Goal: Information Seeking & Learning: Learn about a topic

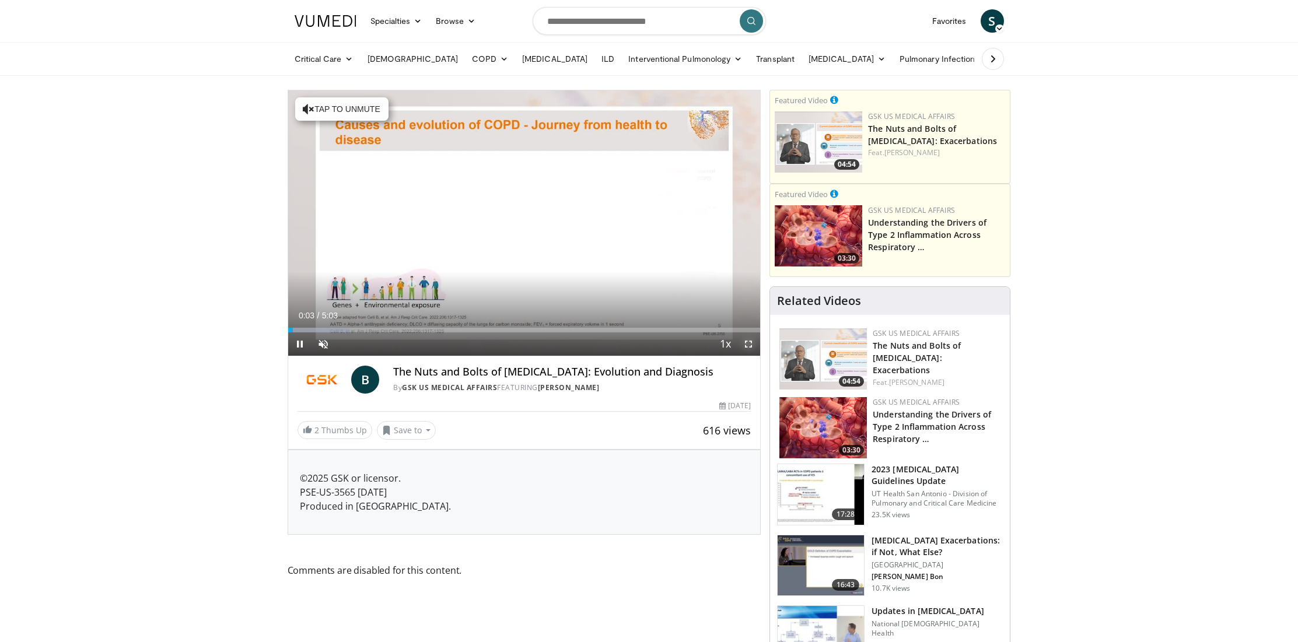
click at [746, 343] on span "Video Player" at bounding box center [748, 343] width 23 height 23
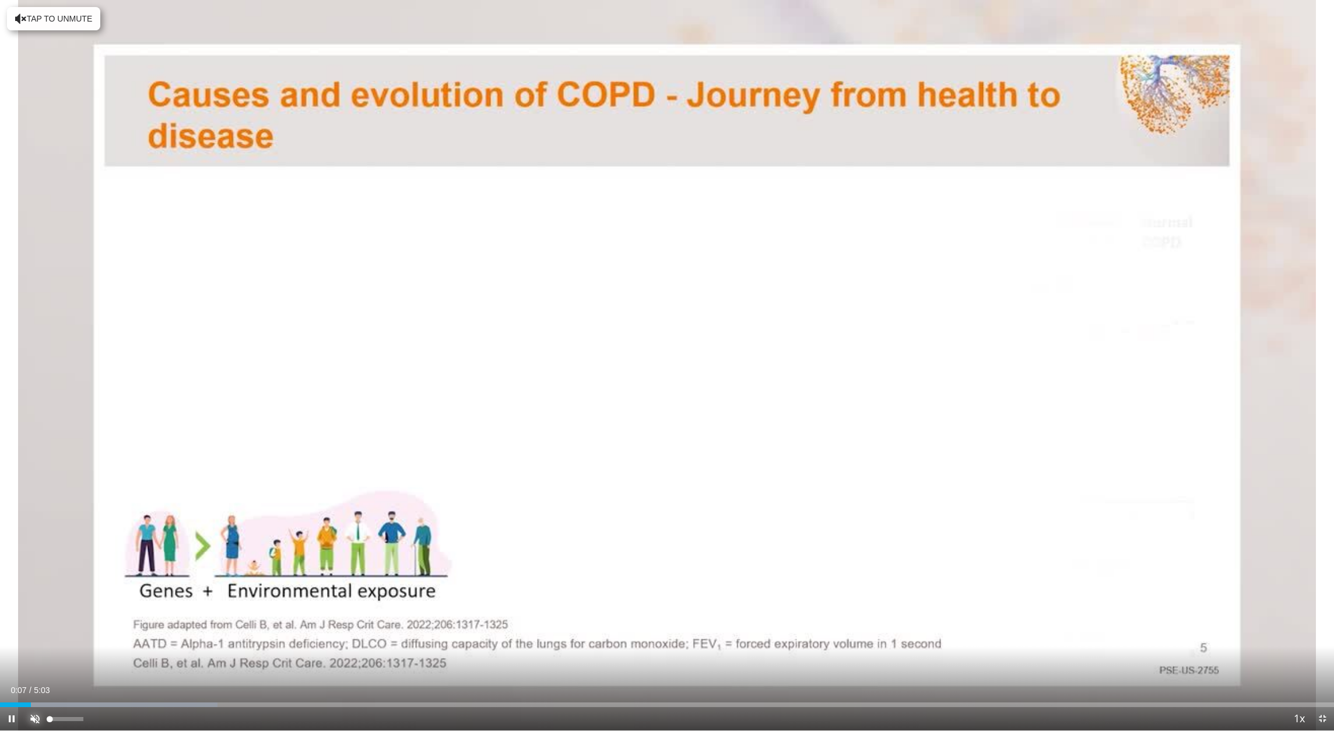
click at [33, 642] on span "Video Player" at bounding box center [34, 718] width 23 height 23
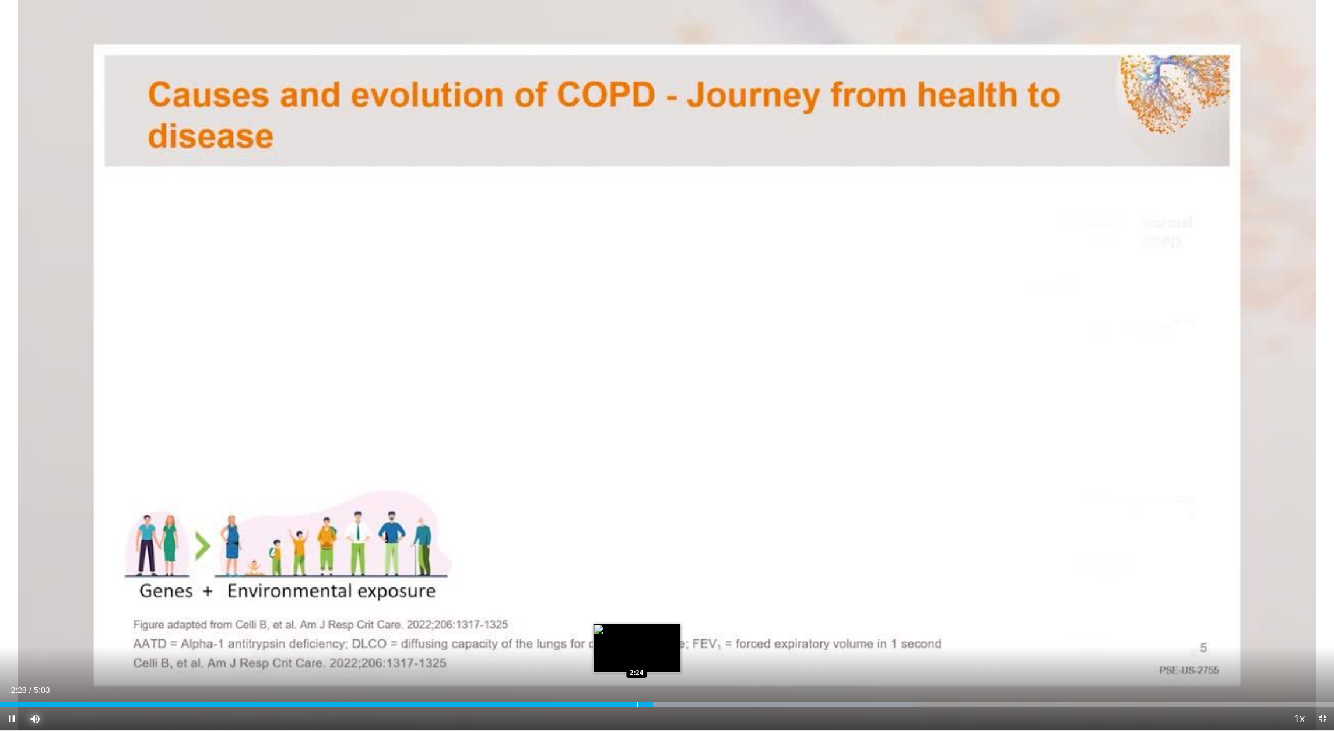
click at [637, 642] on div "Progress Bar" at bounding box center [637, 704] width 1 height 5
click at [616, 642] on div "Progress Bar" at bounding box center [616, 704] width 1 height 5
click at [16, 642] on span "Video Player" at bounding box center [11, 718] width 23 height 23
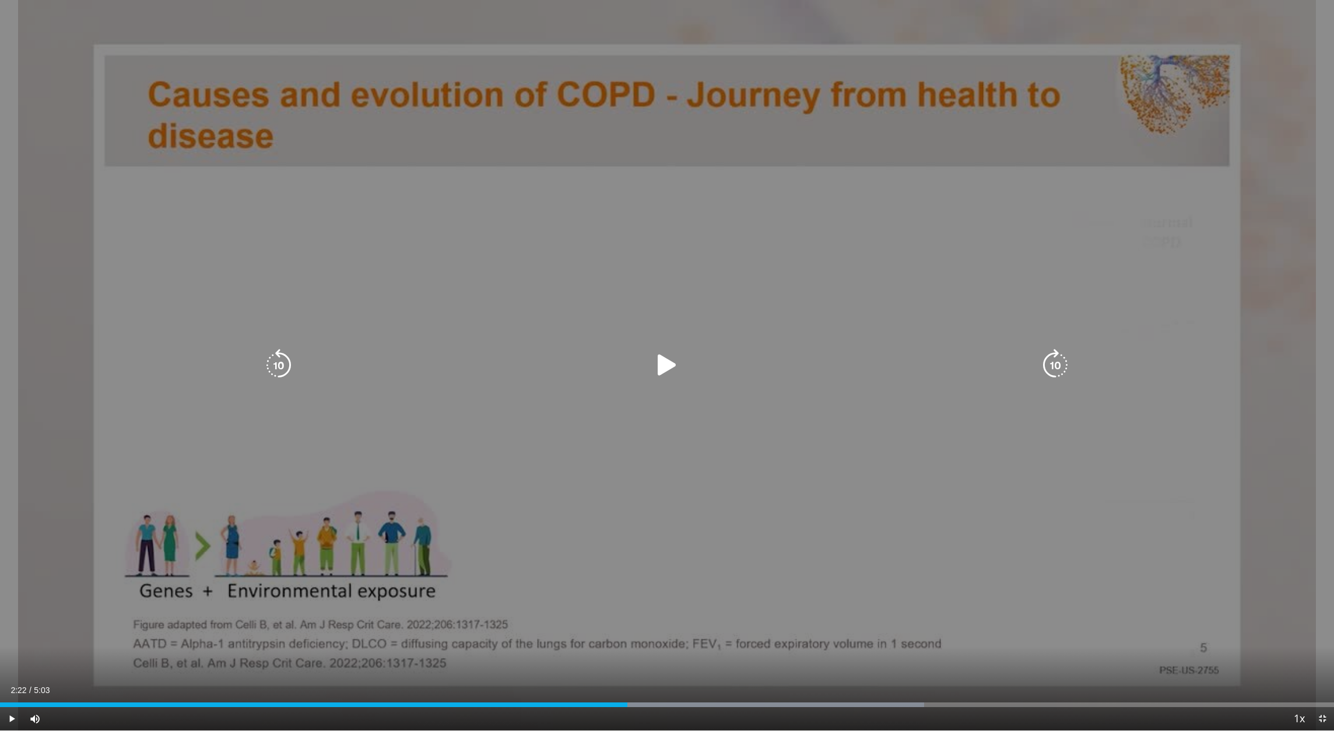
click at [666, 365] on icon "Video Player" at bounding box center [667, 365] width 33 height 33
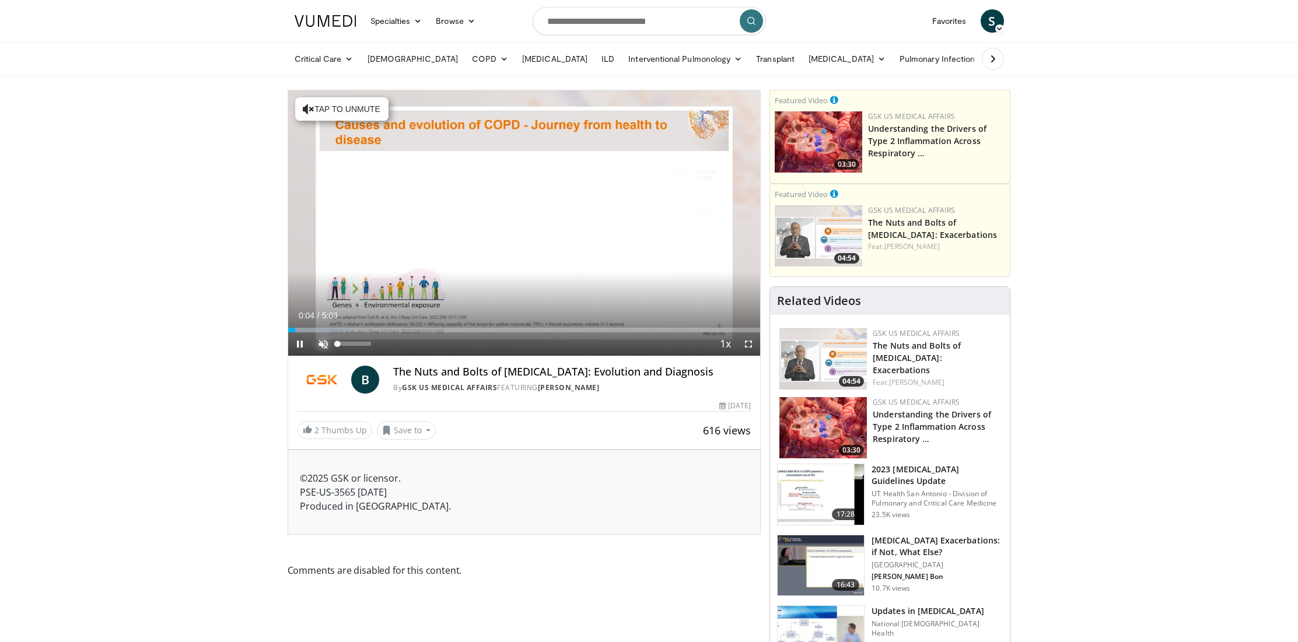
click at [325, 341] on span "Video Player" at bounding box center [322, 343] width 23 height 23
click at [323, 328] on div "Progress Bar" at bounding box center [323, 330] width 1 height 5
click at [744, 343] on span "Video Player" at bounding box center [748, 343] width 23 height 23
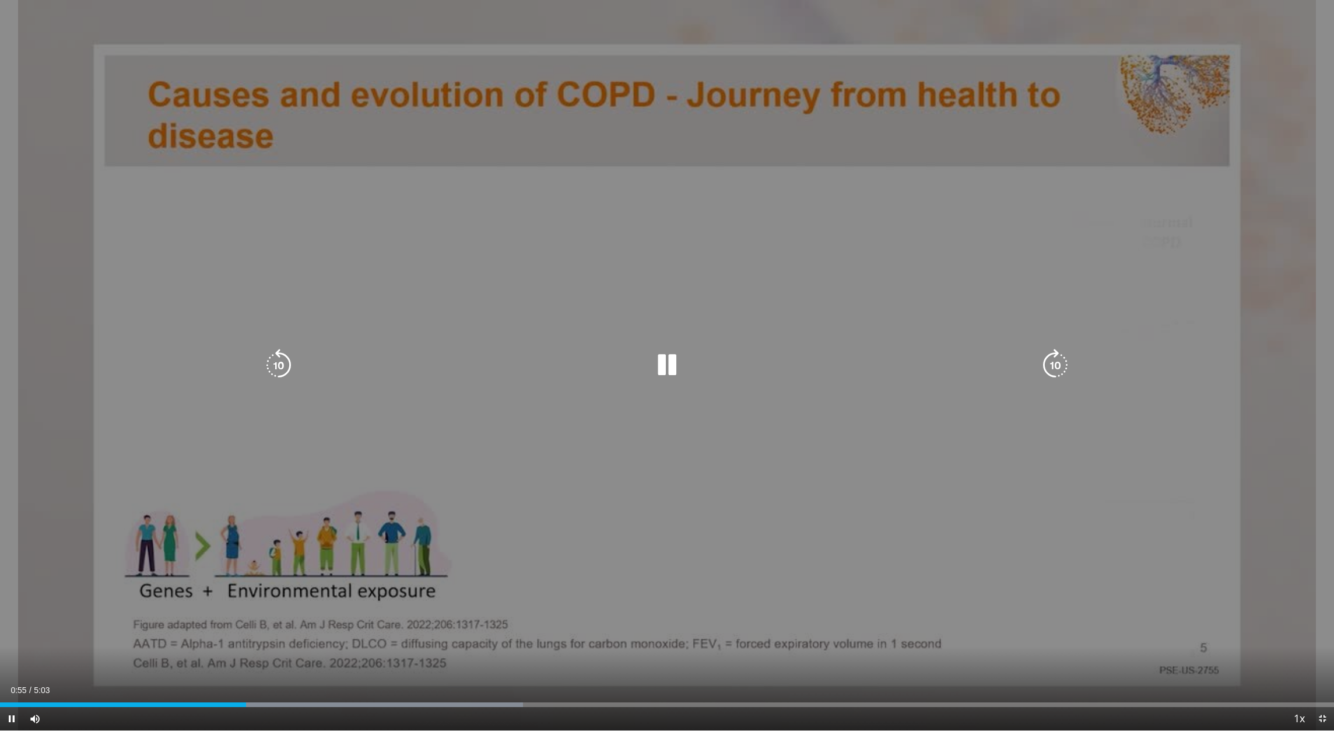
click at [605, 612] on div "10 seconds Tap to unmute" at bounding box center [667, 365] width 1334 height 730
click at [608, 632] on div "10 seconds Tap to unmute" at bounding box center [667, 365] width 1334 height 730
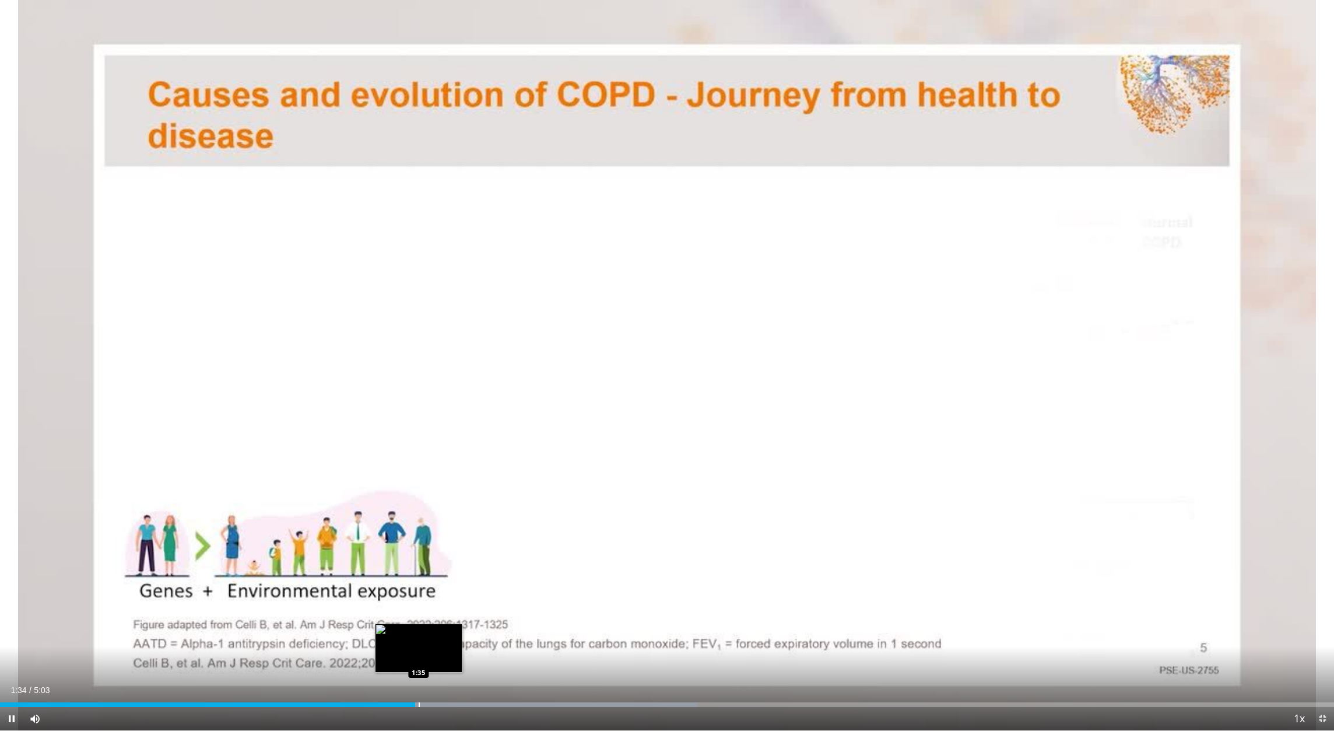
click at [419, 642] on div "Progress Bar" at bounding box center [419, 704] width 1 height 5
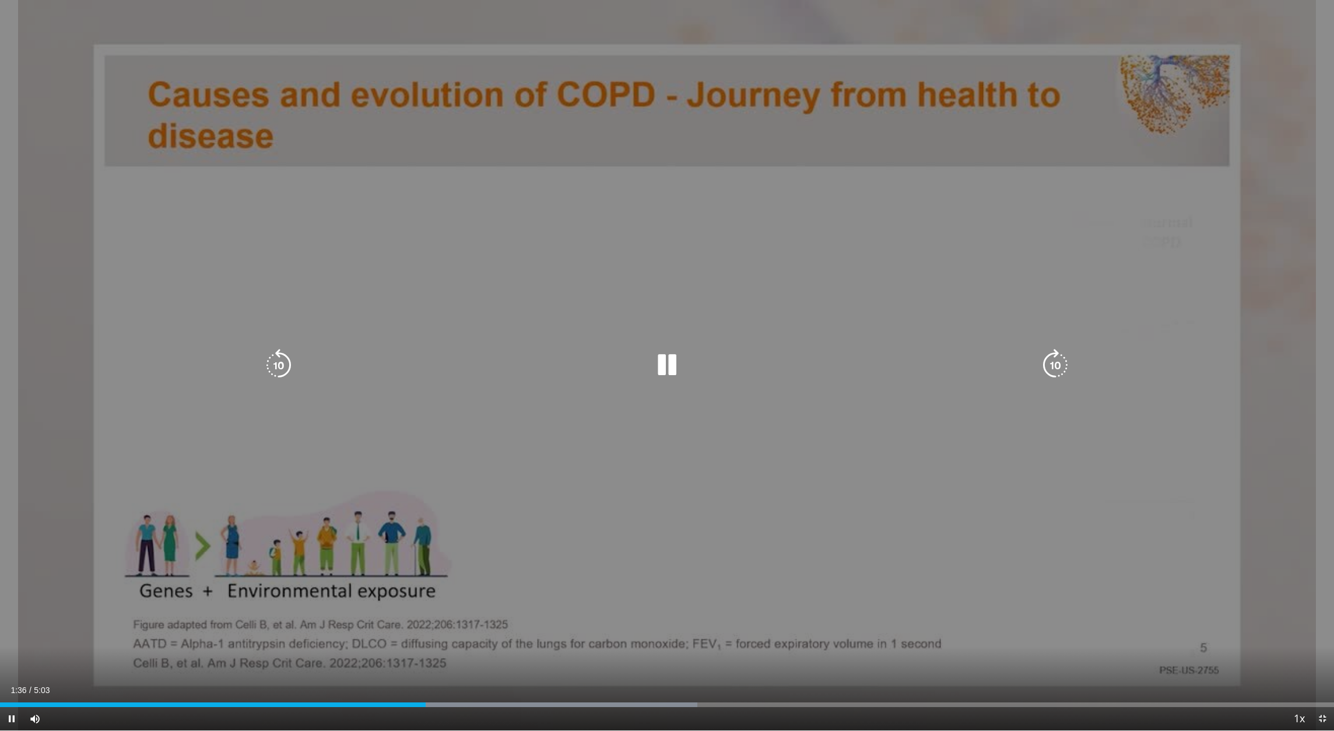
click at [431, 642] on video-js "**********" at bounding box center [667, 365] width 1334 height 731
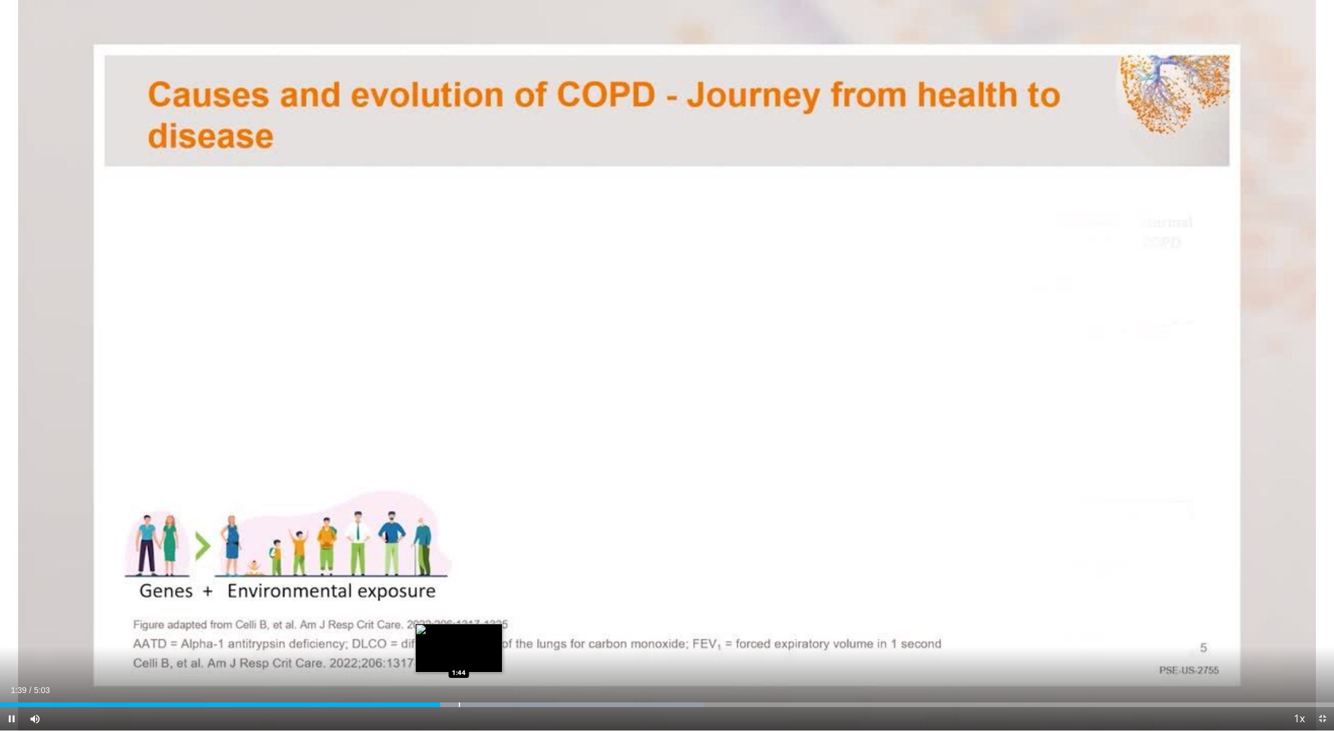
click at [459, 642] on div "Loaded : 52.79% 1:40 1:44" at bounding box center [667, 701] width 1334 height 11
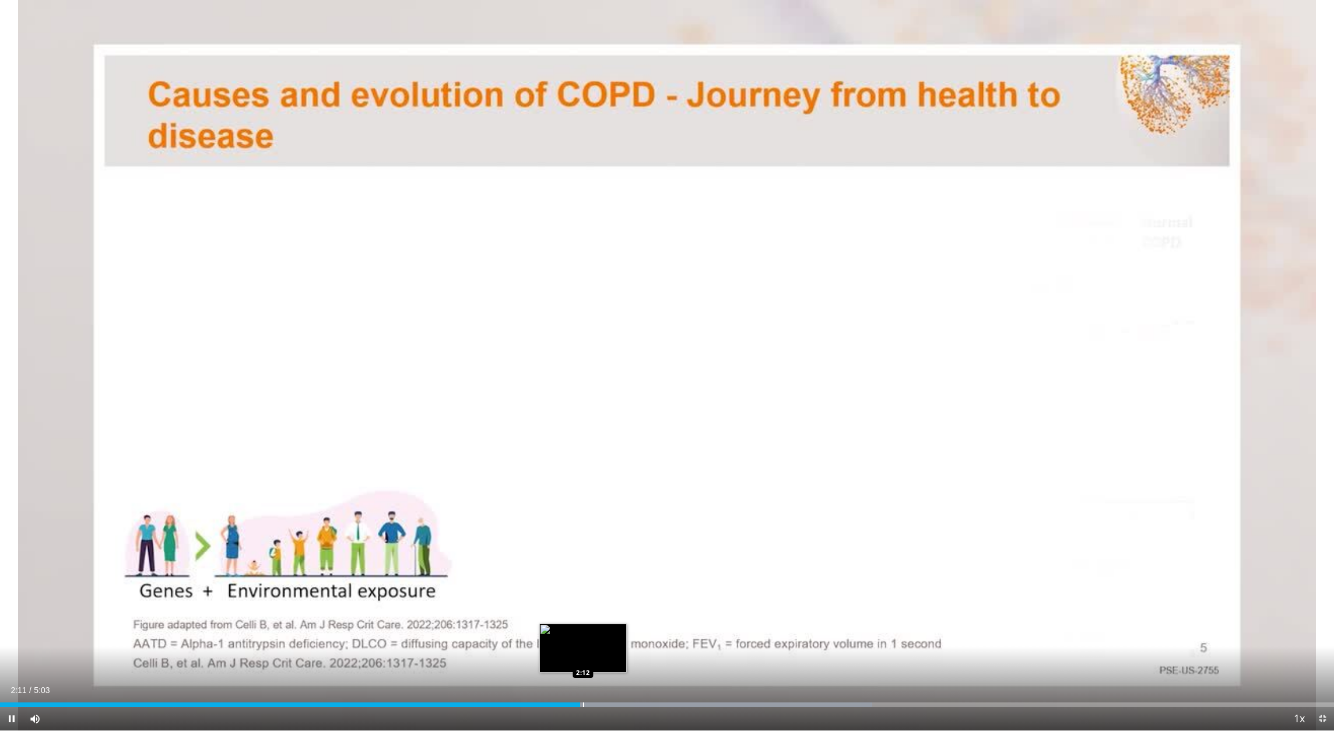
click at [583, 642] on div "Loaded : 65.37% 2:11 2:12" at bounding box center [667, 701] width 1334 height 11
click at [604, 642] on div "Progress Bar" at bounding box center [604, 704] width 1 height 5
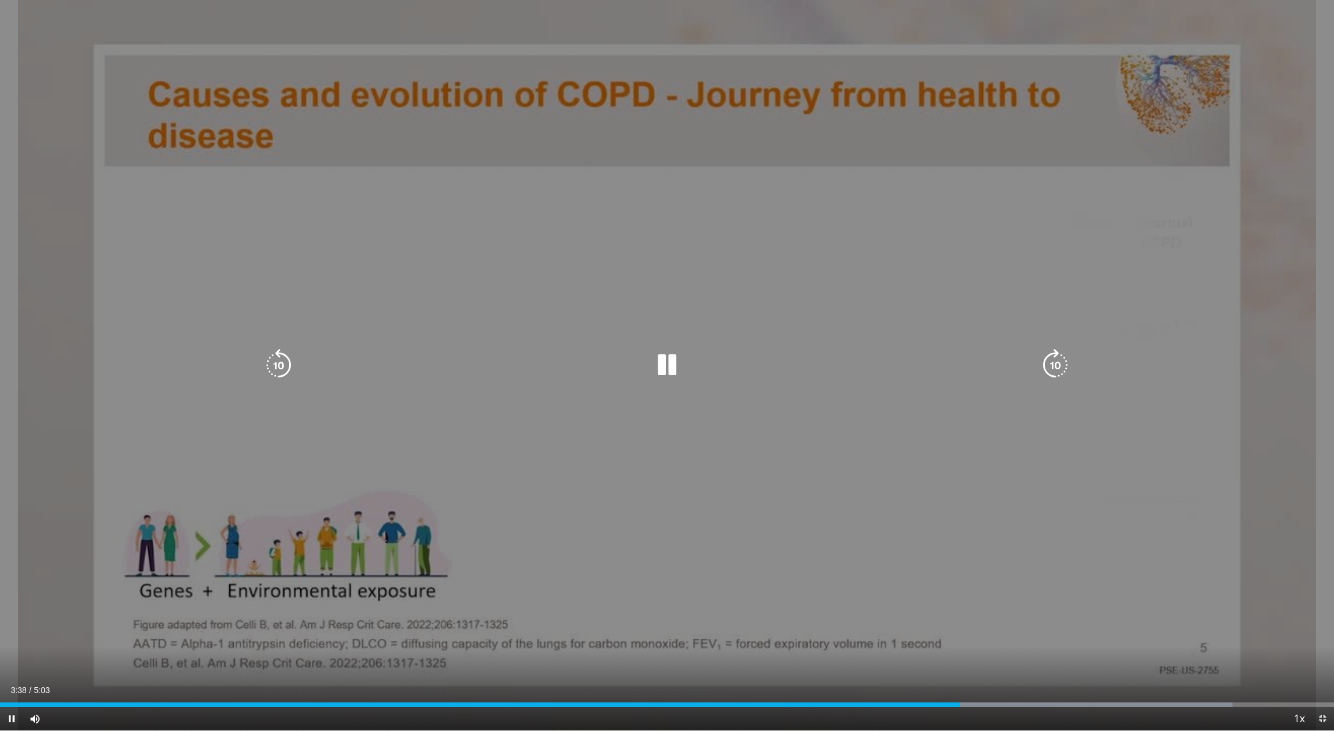
click at [668, 369] on icon "Video Player" at bounding box center [667, 365] width 33 height 33
click at [667, 364] on icon "Video Player" at bounding box center [667, 365] width 33 height 33
click at [1256, 626] on div "10 seconds Tap to unmute" at bounding box center [667, 365] width 1334 height 730
click at [1052, 29] on div "10 seconds Tap to unmute" at bounding box center [667, 365] width 1334 height 730
click at [666, 360] on icon "Video Player" at bounding box center [667, 365] width 33 height 33
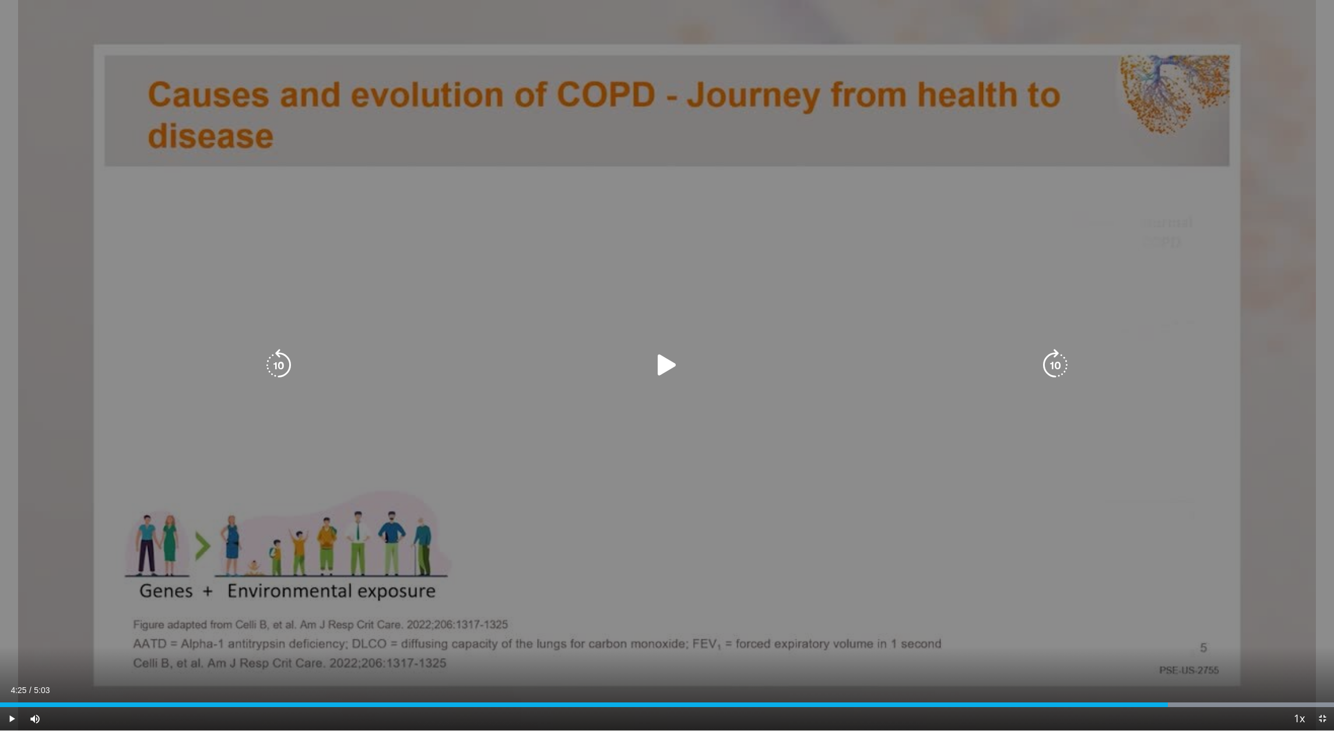
click at [804, 88] on div "10 seconds Tap to unmute" at bounding box center [667, 365] width 1334 height 730
click at [671, 367] on icon "Video Player" at bounding box center [667, 365] width 33 height 33
drag, startPoint x: 806, startPoint y: 1, endPoint x: 1320, endPoint y: 475, distance: 699.1
click at [755, 11] on div "10 seconds Tap to unmute" at bounding box center [667, 365] width 1334 height 730
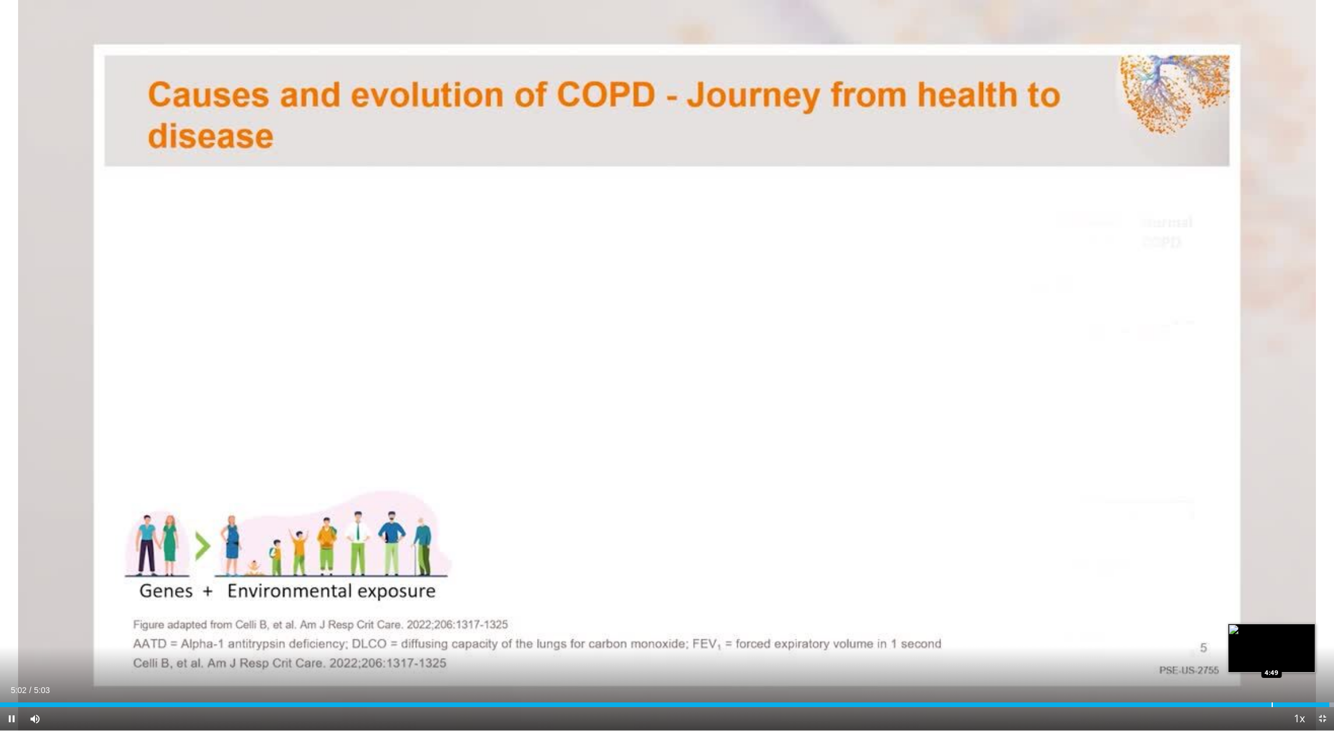
click at [1272, 642] on div "Progress Bar" at bounding box center [1272, 704] width 1 height 5
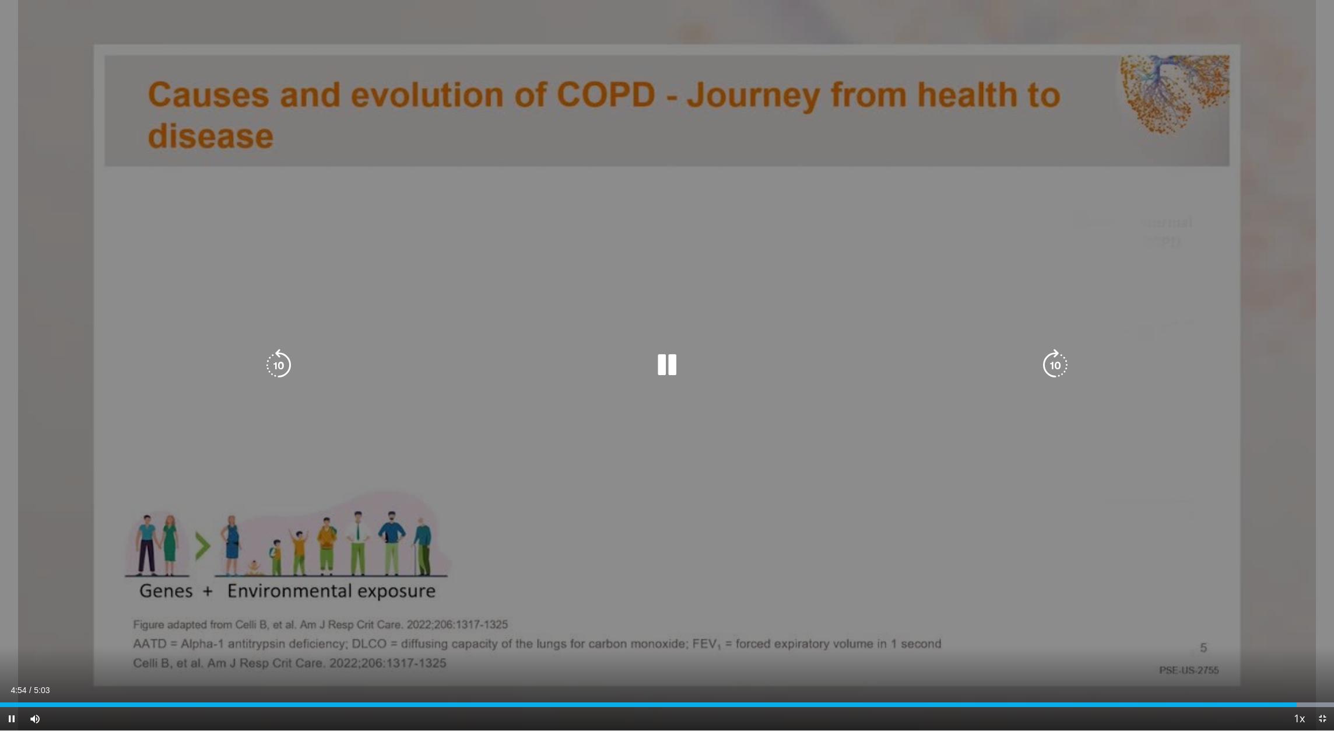
click at [810, 642] on div "10 seconds Tap to unmute" at bounding box center [667, 365] width 1334 height 730
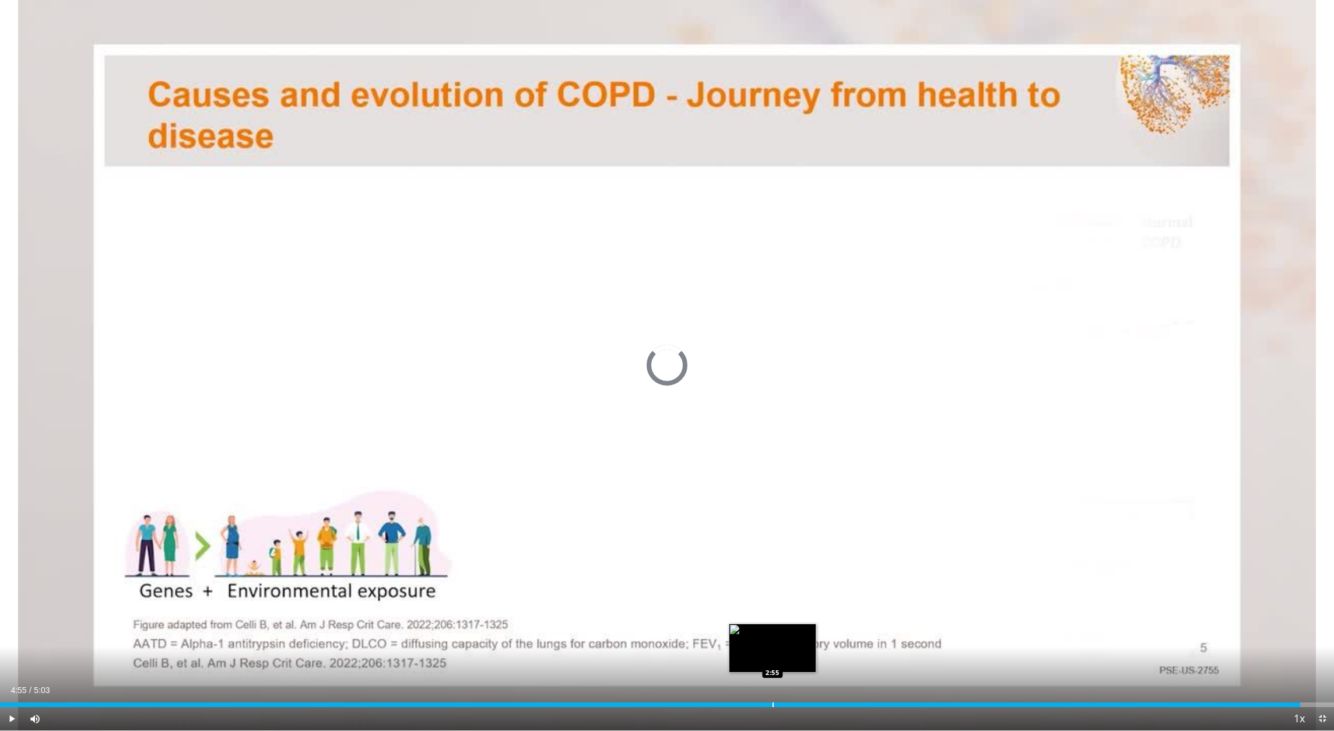
click at [773, 642] on div "Progress Bar" at bounding box center [773, 704] width 1 height 5
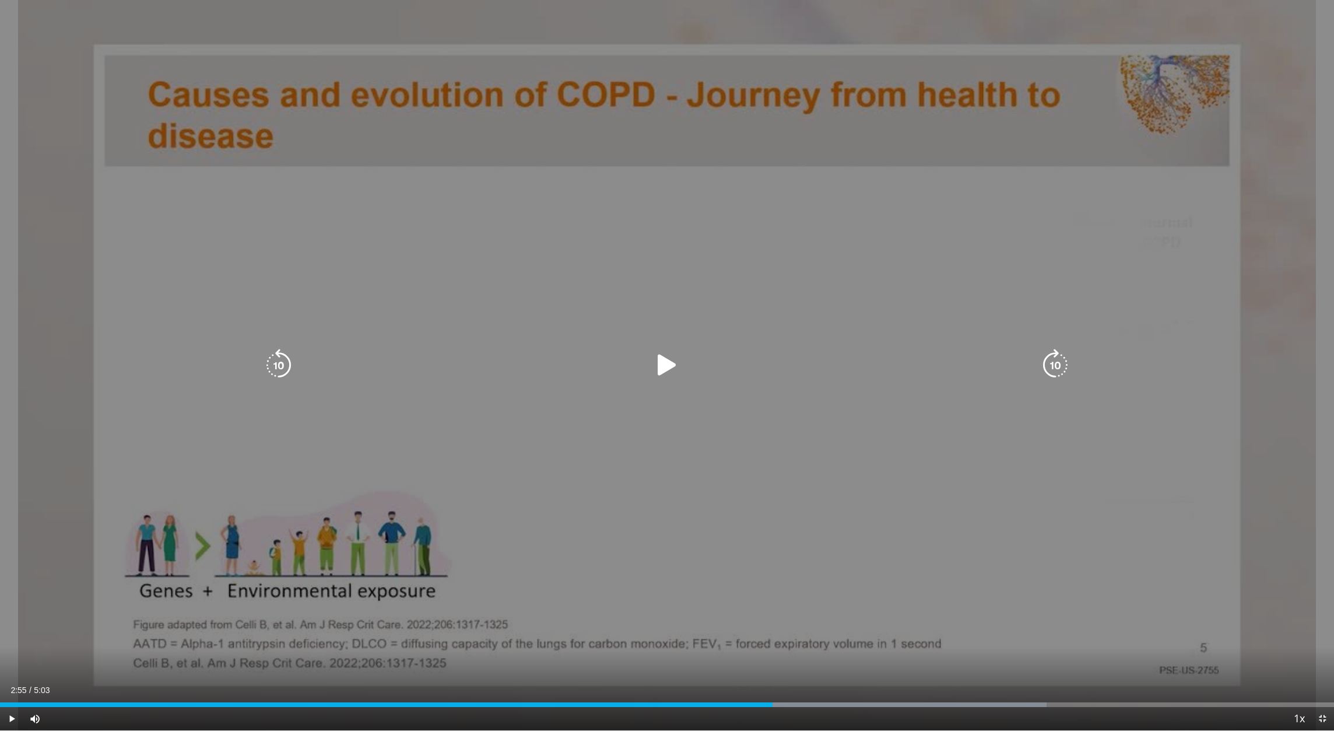
click at [667, 367] on icon "Video Player" at bounding box center [667, 365] width 33 height 33
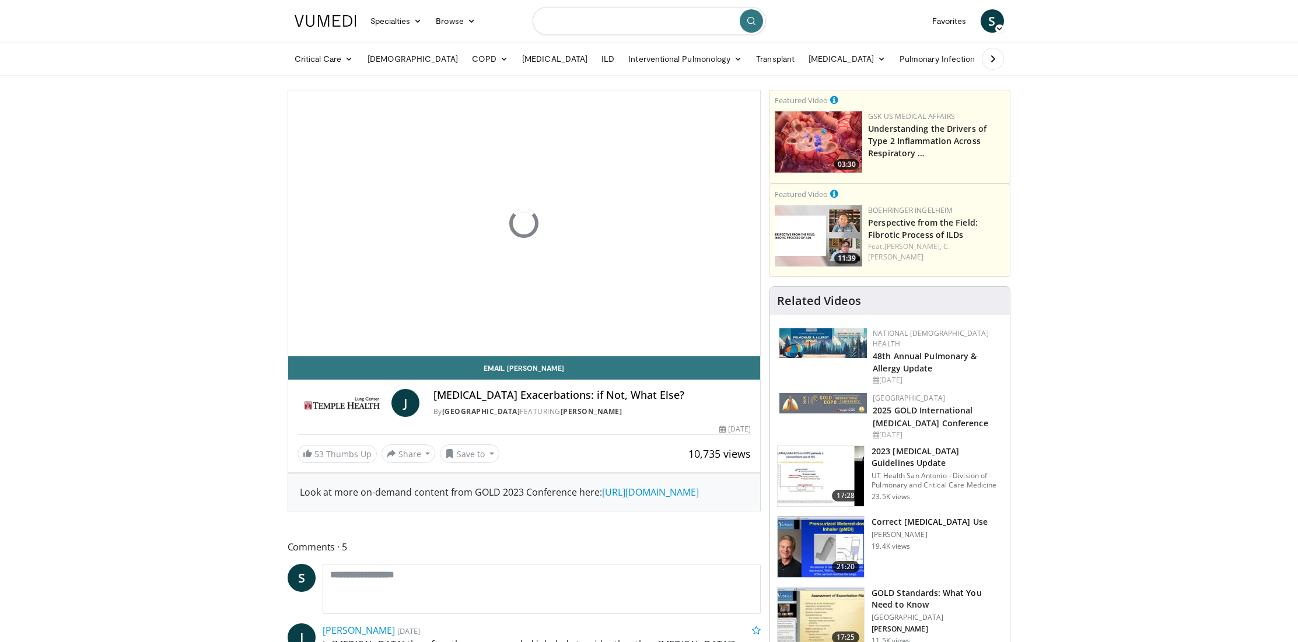
click at [677, 22] on input "Search topics, interventions" at bounding box center [648, 21] width 233 height 28
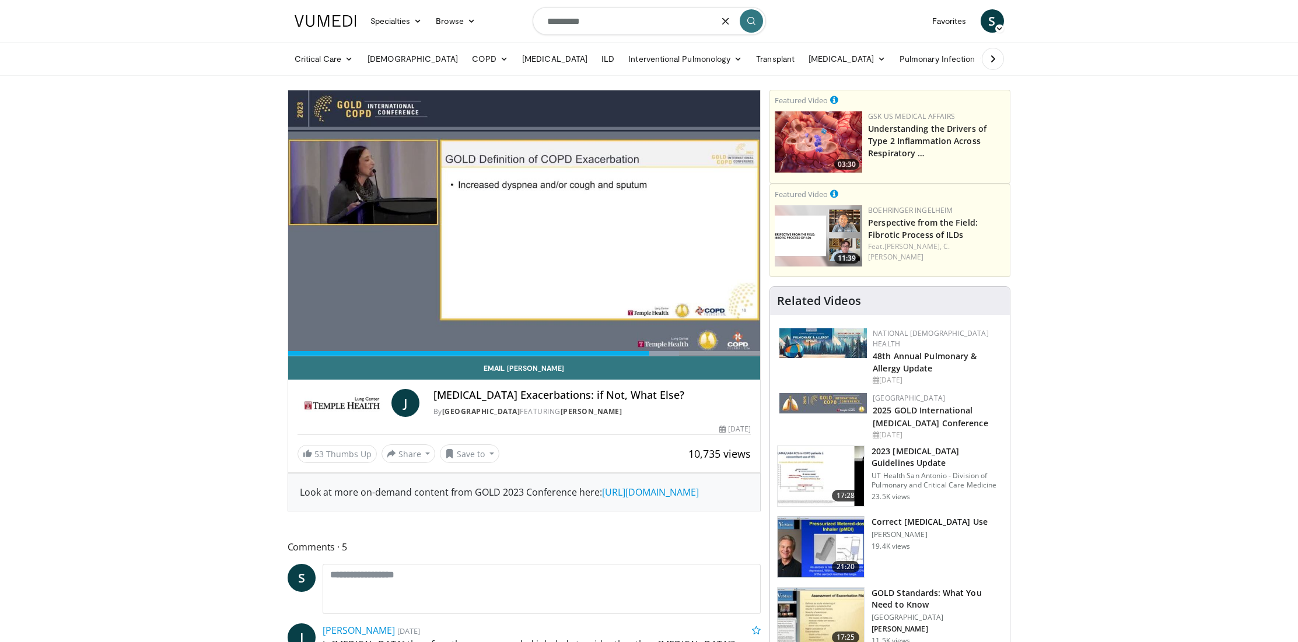
type input "*********"
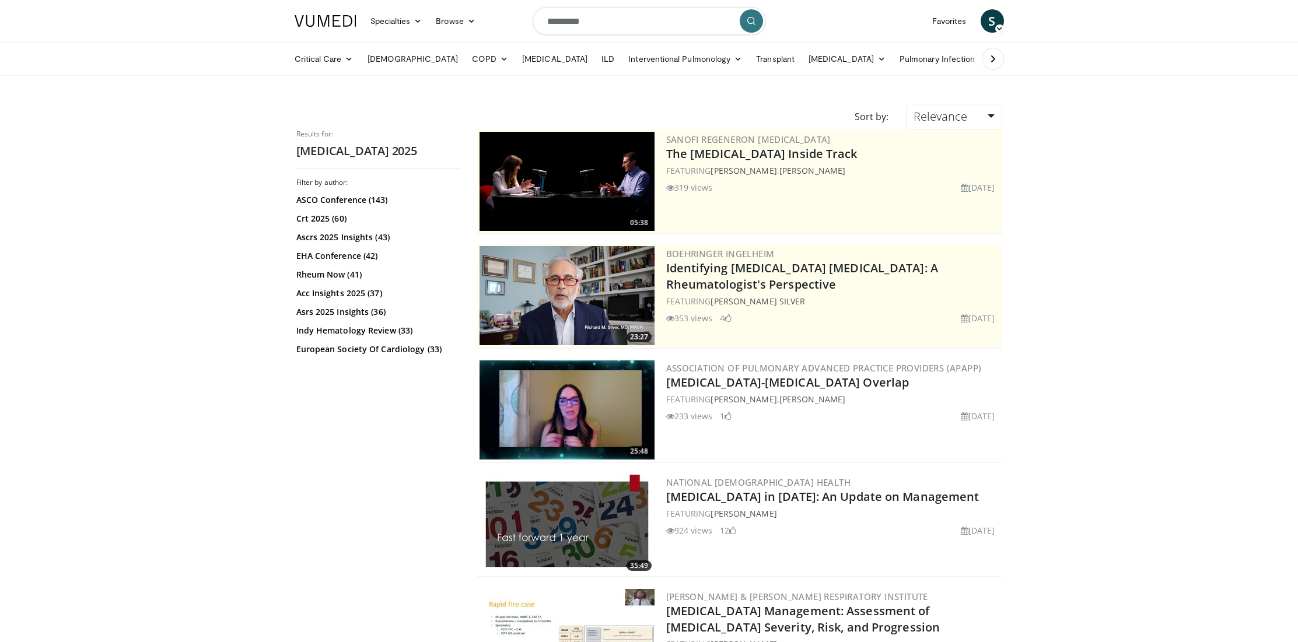
click at [572, 504] on img at bounding box center [566, 524] width 175 height 99
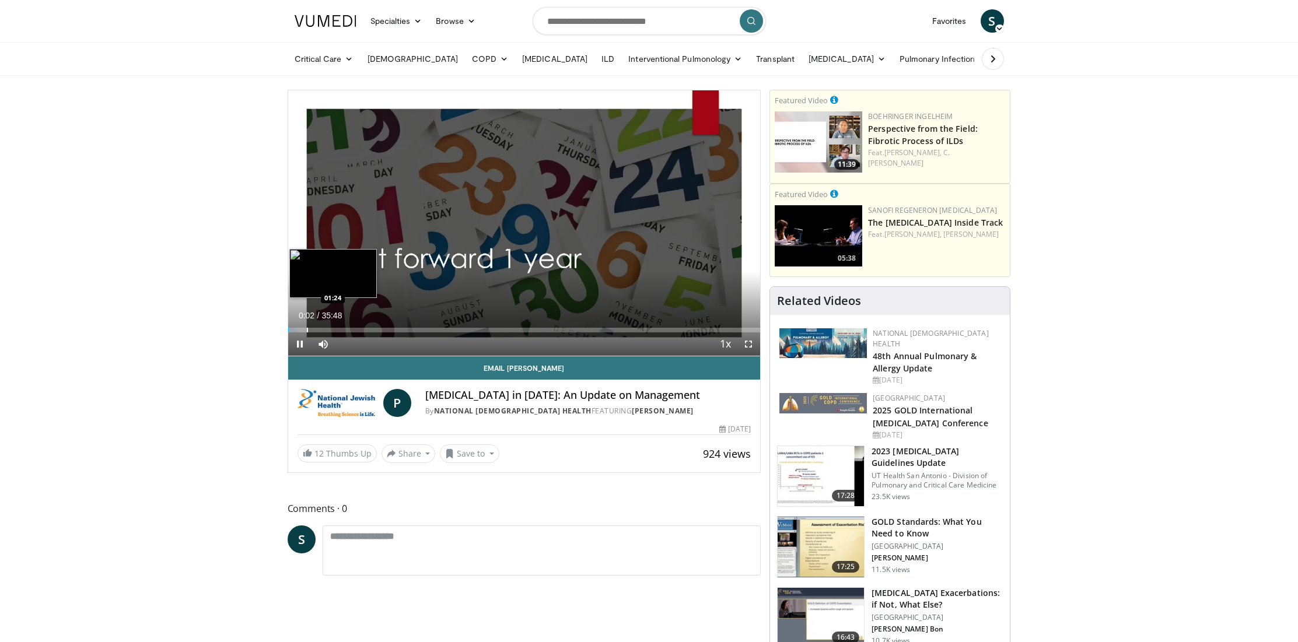
click at [307, 329] on div "Progress Bar" at bounding box center [307, 330] width 1 height 5
click at [302, 341] on span "Video Player" at bounding box center [299, 343] width 23 height 23
click at [297, 347] on span "Video Player" at bounding box center [299, 343] width 23 height 23
click at [343, 328] on div "Progress Bar" at bounding box center [343, 330] width 1 height 5
click at [331, 327] on div "Loaded : 14.87% 03:16 03:16" at bounding box center [524, 326] width 472 height 11
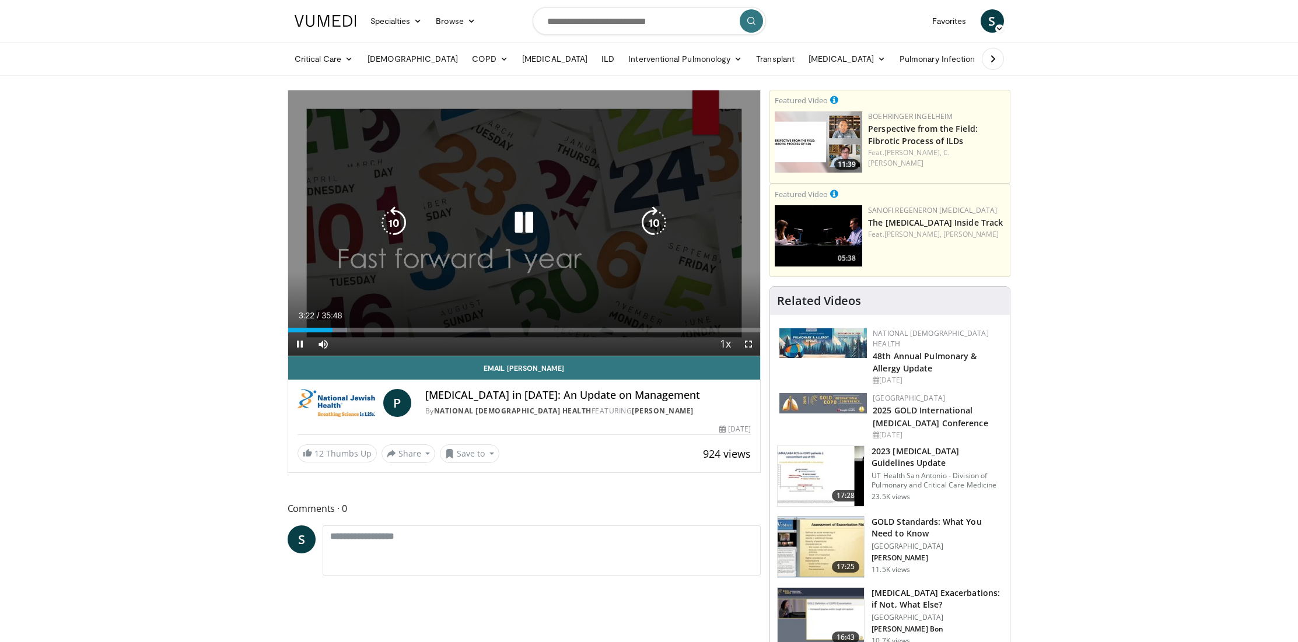
click at [526, 223] on icon "Video Player" at bounding box center [523, 222] width 33 height 33
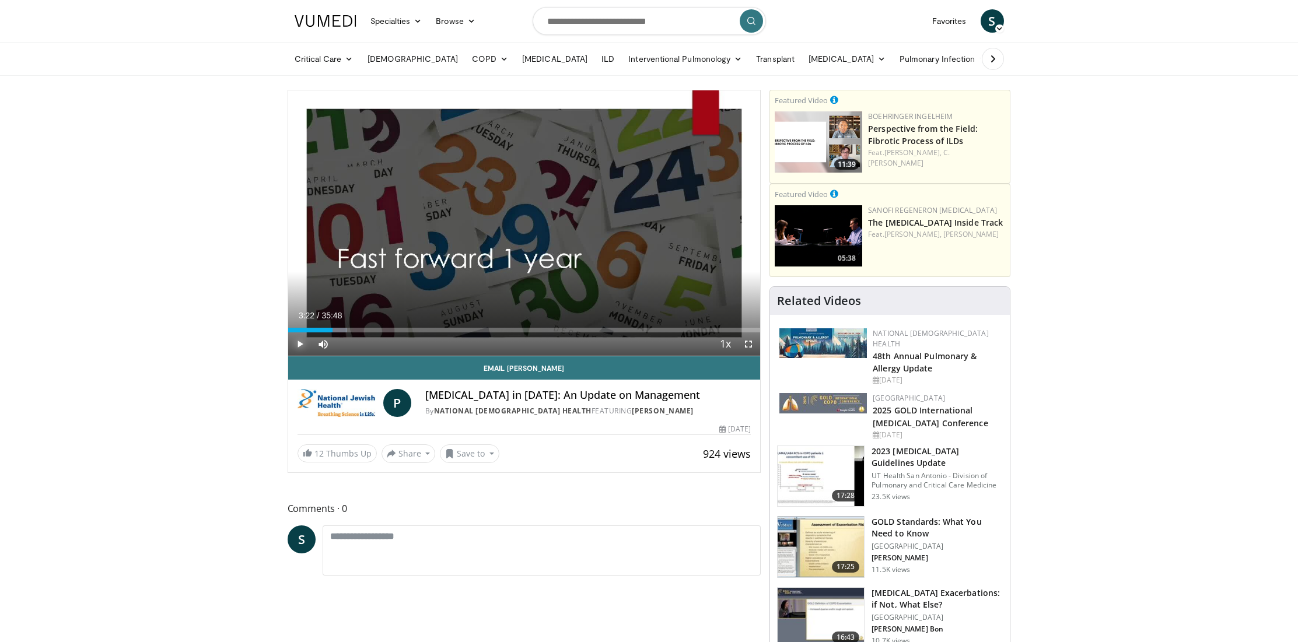
click at [302, 343] on span "Video Player" at bounding box center [299, 343] width 23 height 23
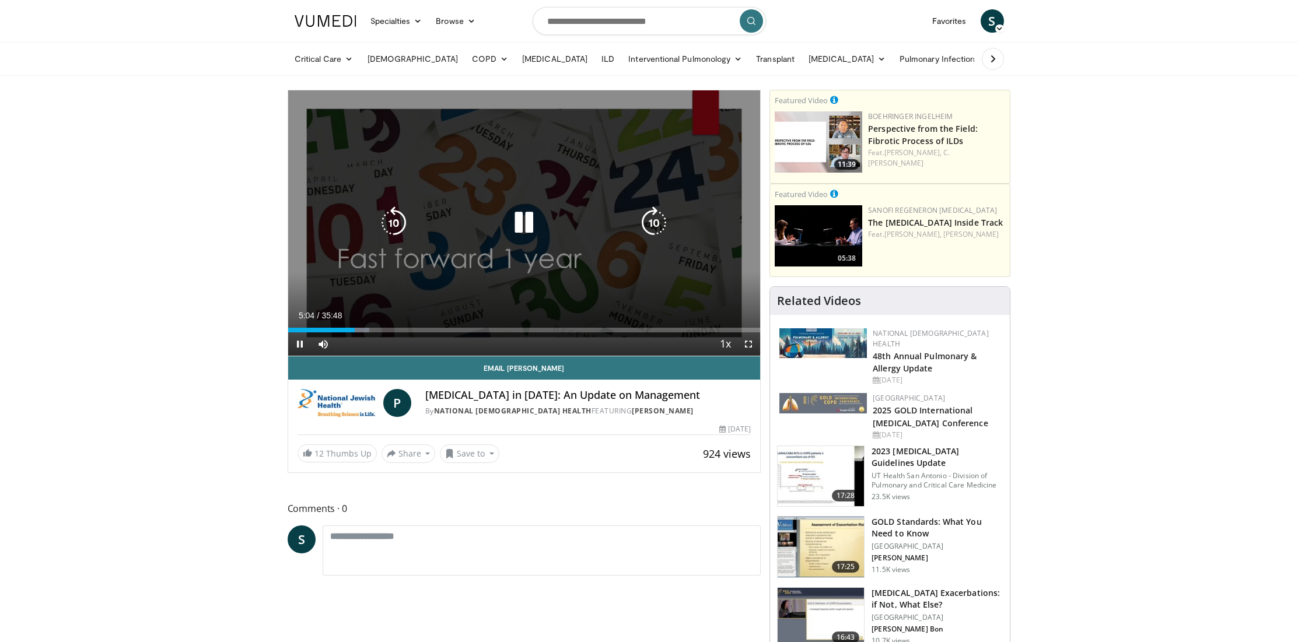
click at [523, 219] on icon "Video Player" at bounding box center [523, 222] width 33 height 33
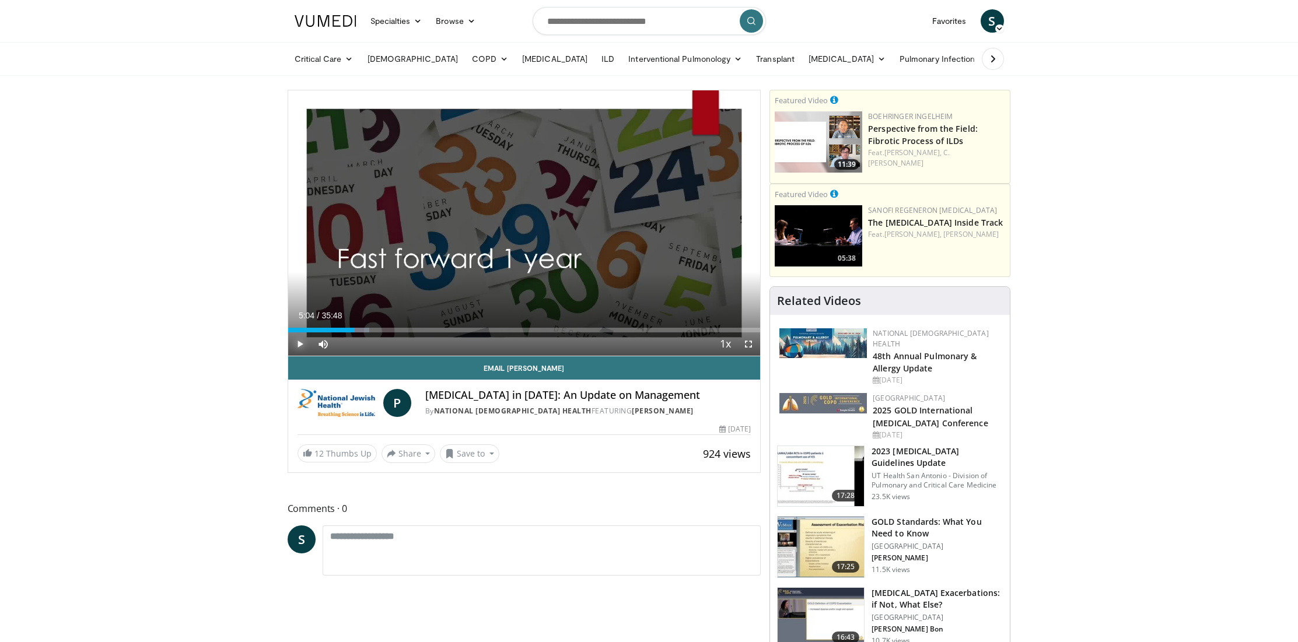
click at [296, 341] on span "Video Player" at bounding box center [299, 343] width 23 height 23
click at [745, 342] on span "Video Player" at bounding box center [748, 343] width 23 height 23
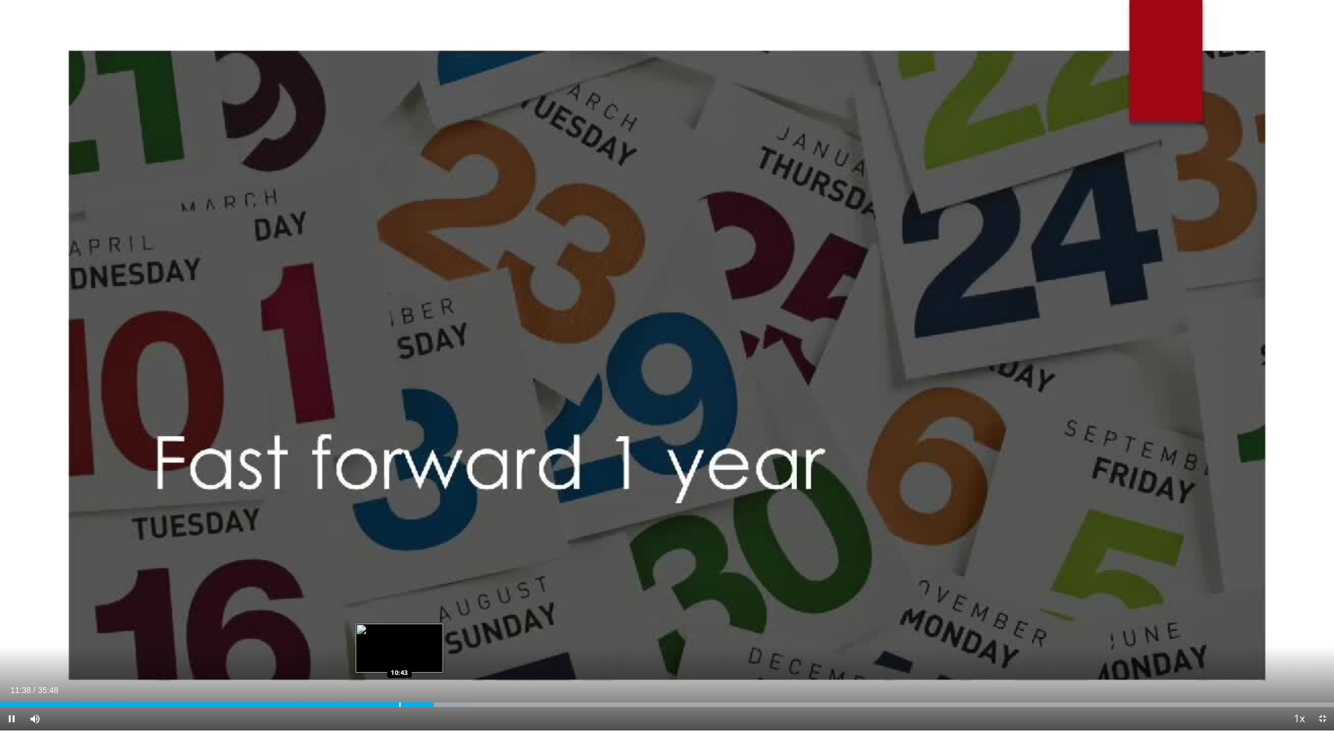
click at [399, 642] on div "Progress Bar" at bounding box center [399, 704] width 1 height 5
click at [373, 642] on div "Progress Bar" at bounding box center [373, 704] width 1 height 5
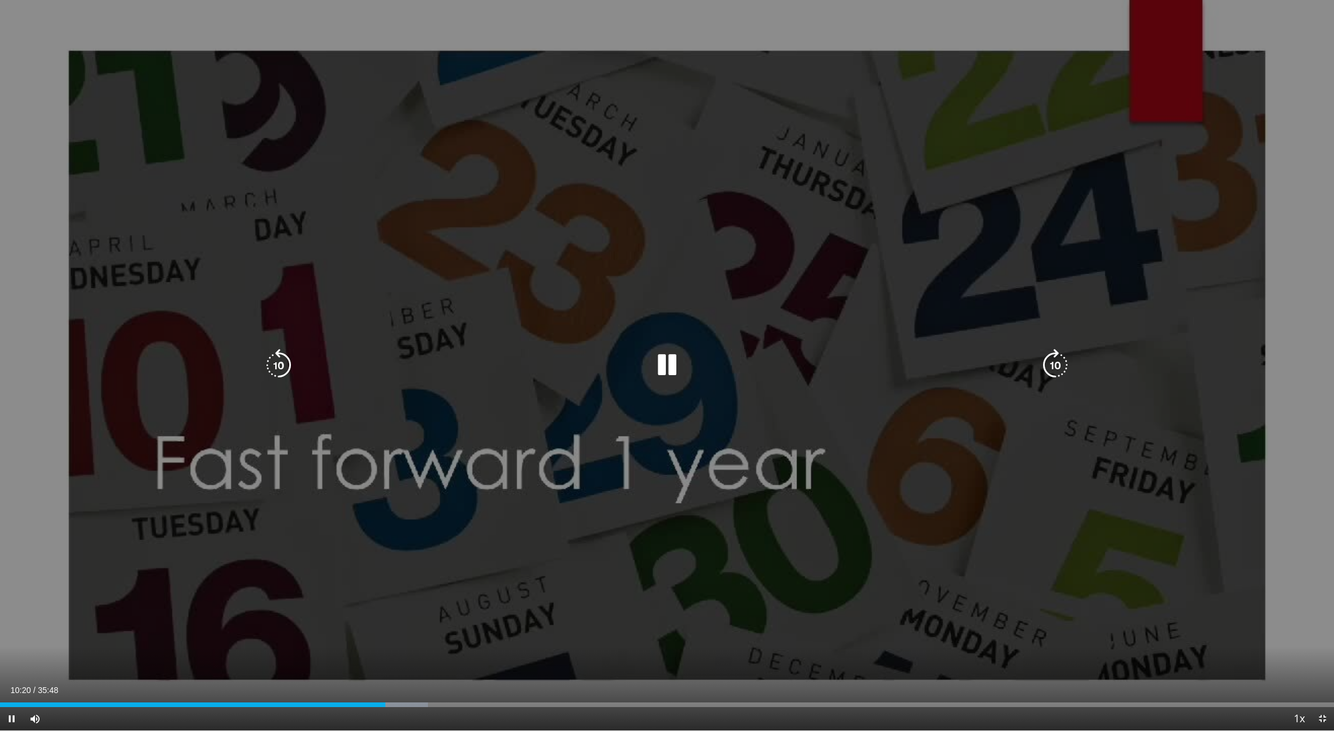
click at [1076, 383] on div "10 seconds Tap to unmute" at bounding box center [667, 365] width 1334 height 730
click at [668, 366] on icon "Video Player" at bounding box center [667, 365] width 33 height 33
click at [1222, 629] on div "10 seconds Tap to unmute" at bounding box center [667, 365] width 1334 height 730
click at [1224, 619] on div "10 seconds Tap to unmute" at bounding box center [667, 365] width 1334 height 730
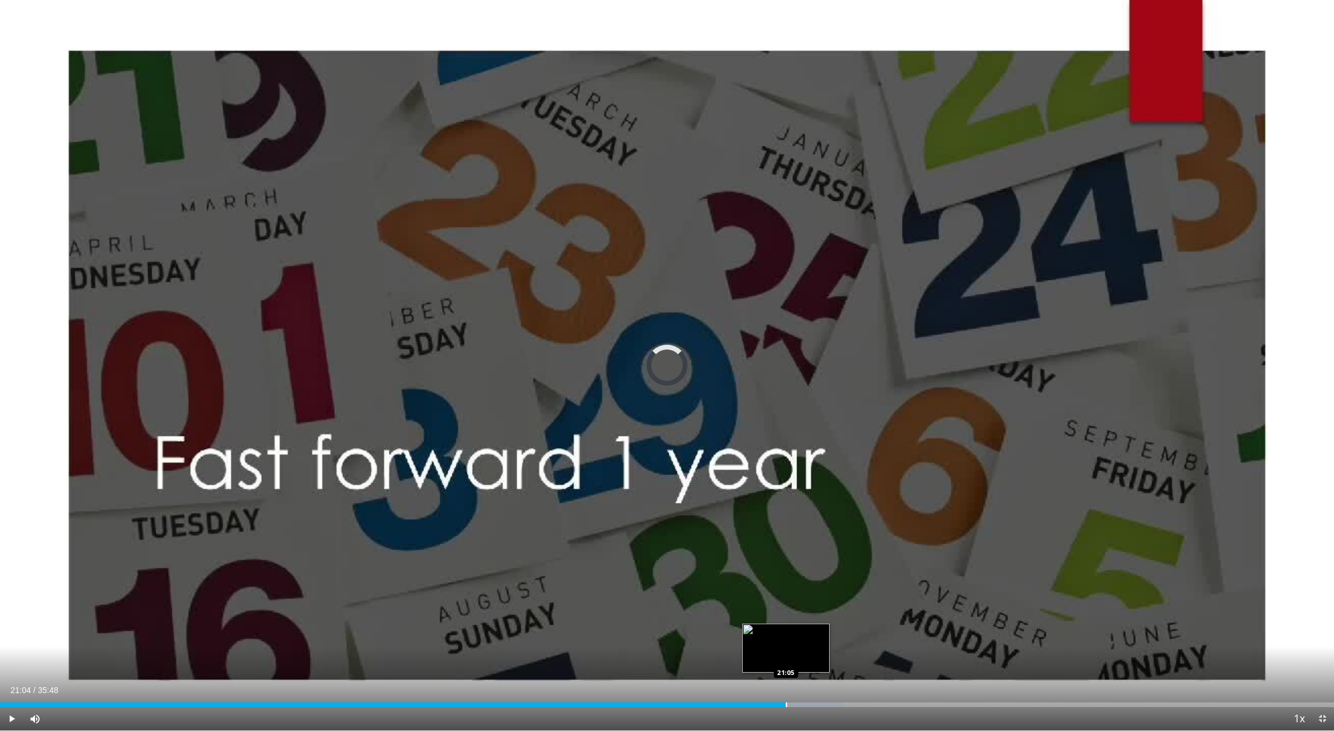
click at [786, 642] on div "Loaded : 63.21% 21:35 21:05" at bounding box center [667, 704] width 1334 height 5
click at [774, 642] on div "Progress Bar" at bounding box center [774, 704] width 1 height 5
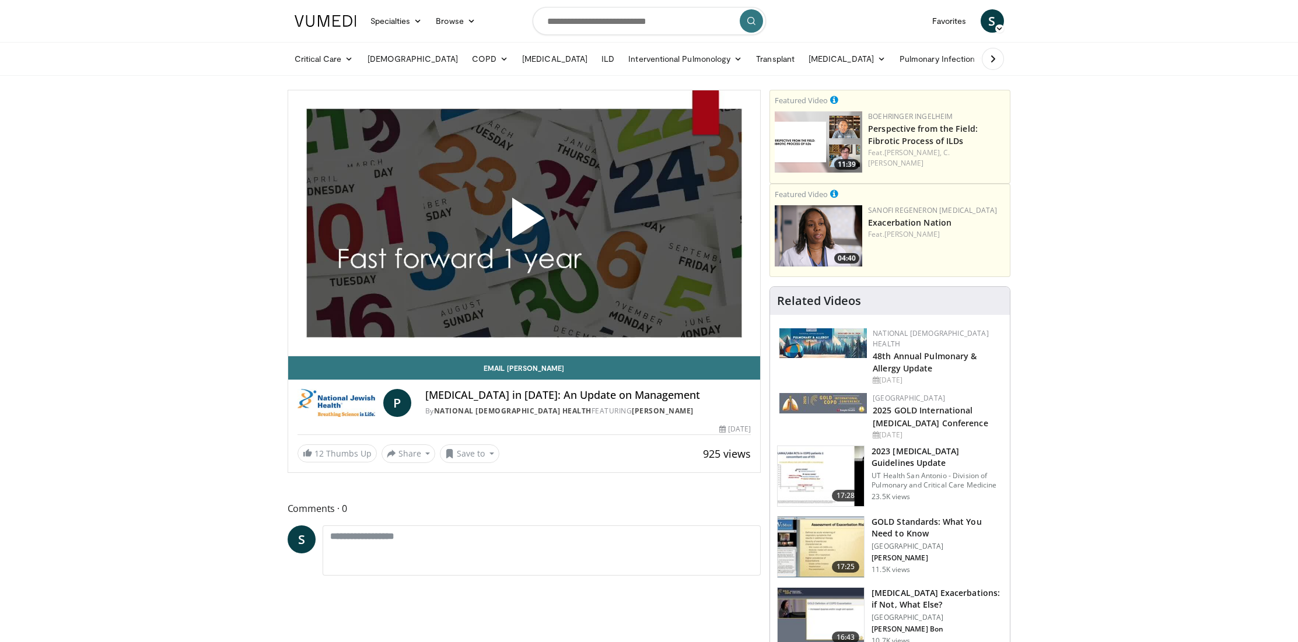
click at [524, 223] on span "Video Player" at bounding box center [524, 223] width 0 height 0
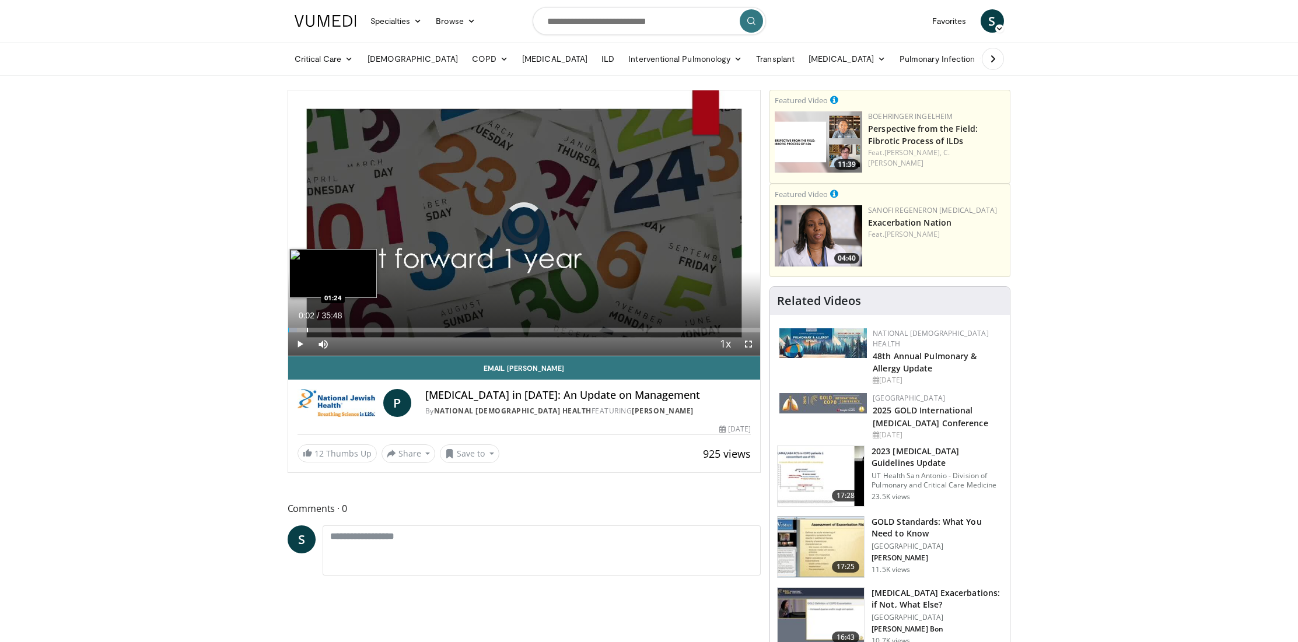
click at [307, 328] on div "Progress Bar" at bounding box center [307, 330] width 1 height 5
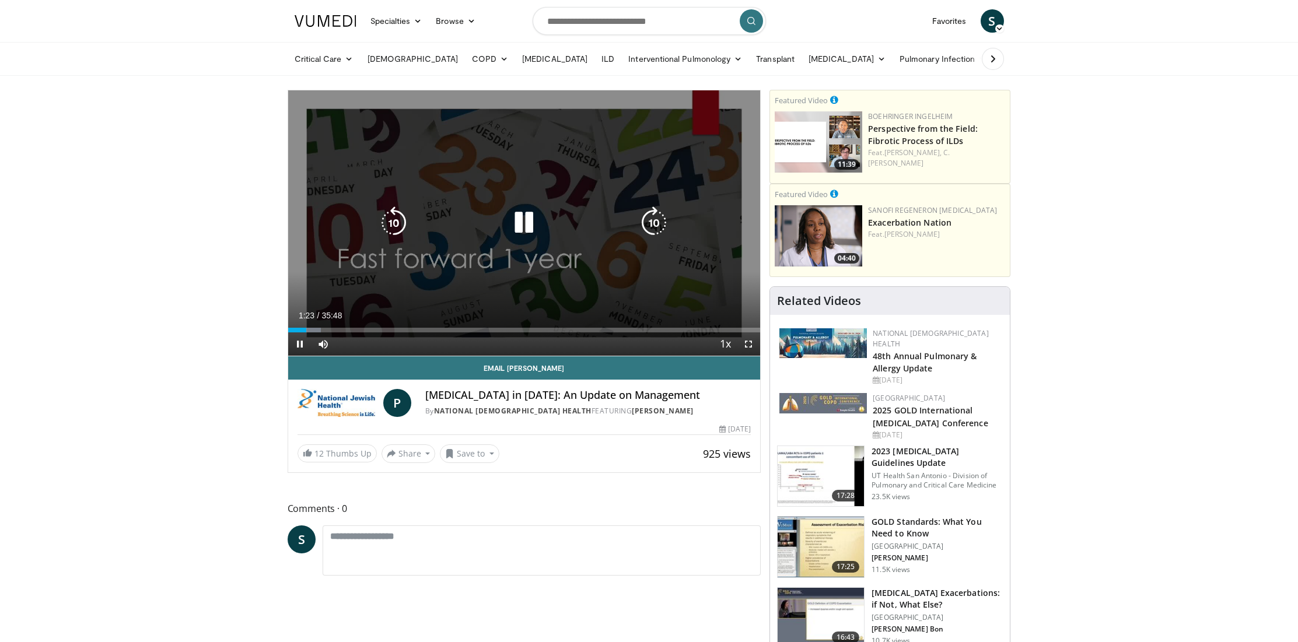
click at [317, 298] on div "10 seconds Tap to unmute" at bounding box center [524, 222] width 472 height 265
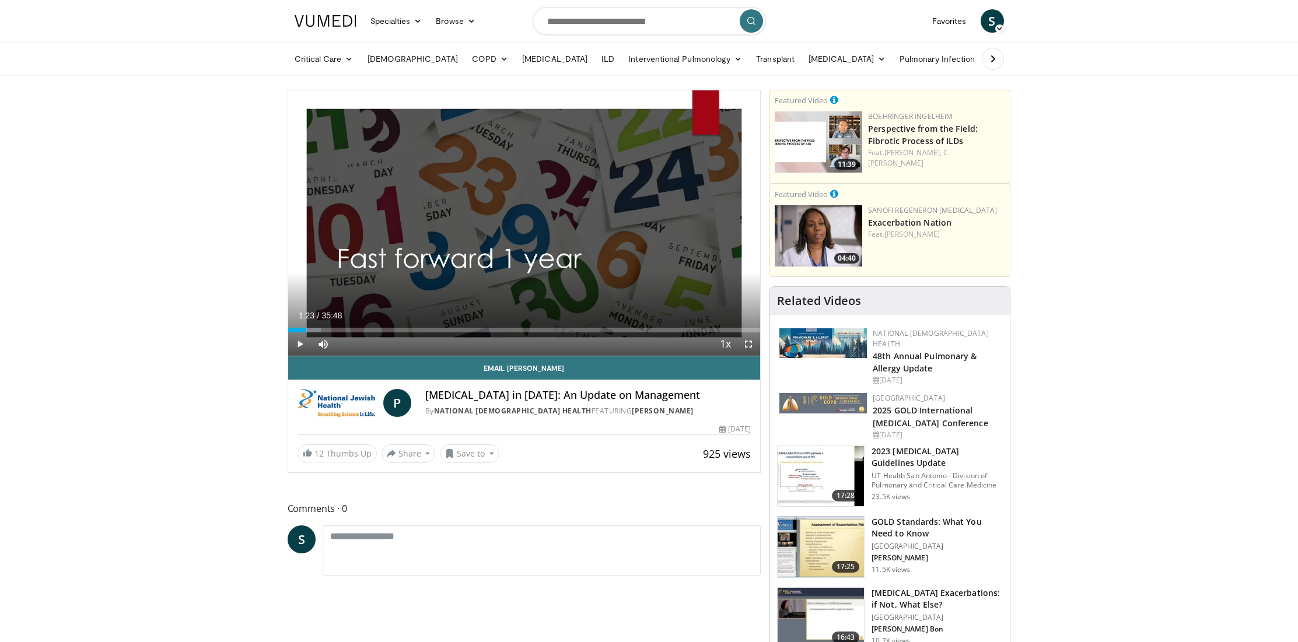
click at [317, 298] on div "10 seconds Tap to unmute" at bounding box center [524, 222] width 472 height 265
click at [302, 341] on span "Video Player" at bounding box center [299, 343] width 23 height 23
